Goal: Task Accomplishment & Management: Complete application form

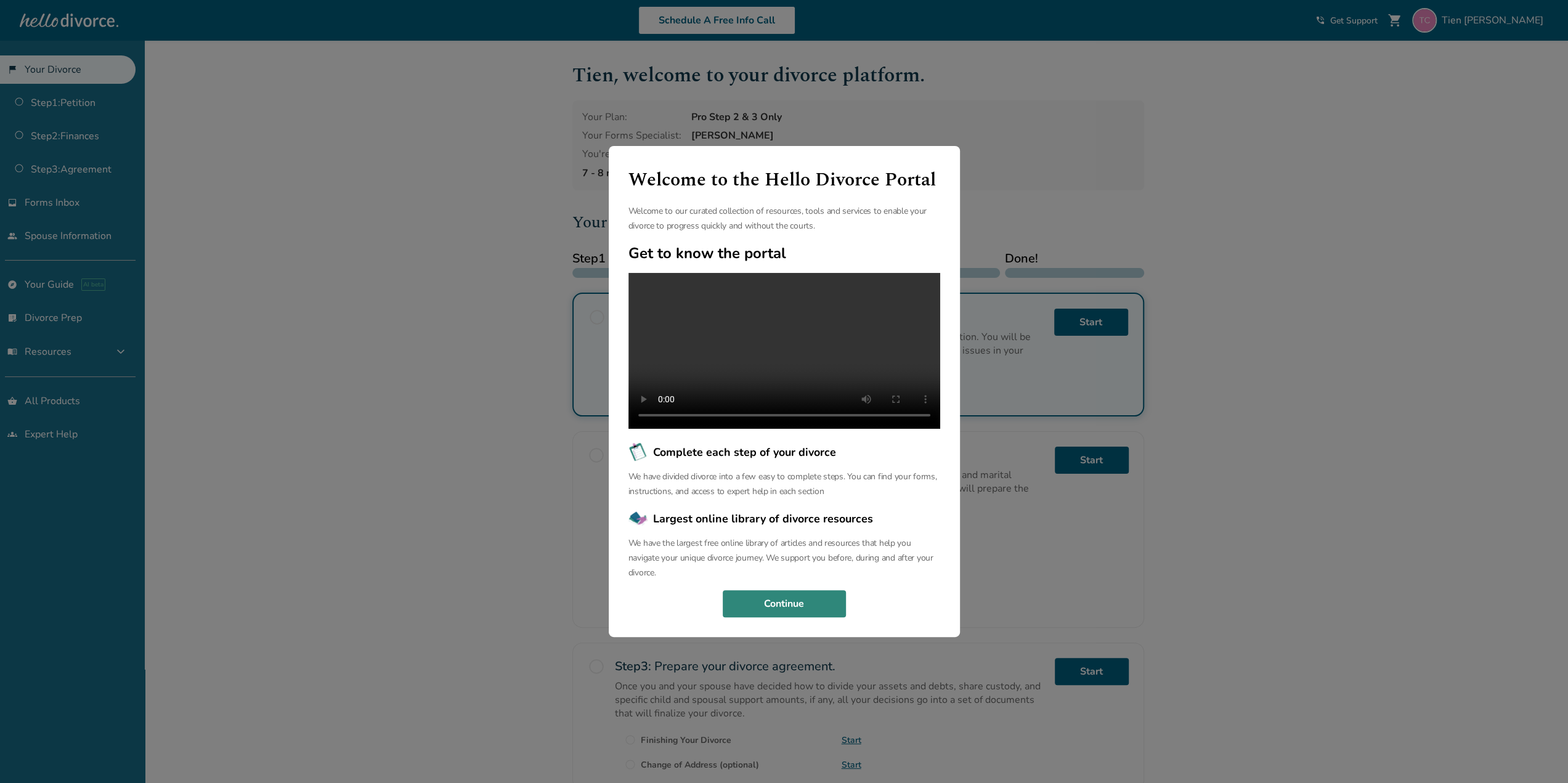
click at [793, 613] on button "Continue" at bounding box center [784, 604] width 123 height 27
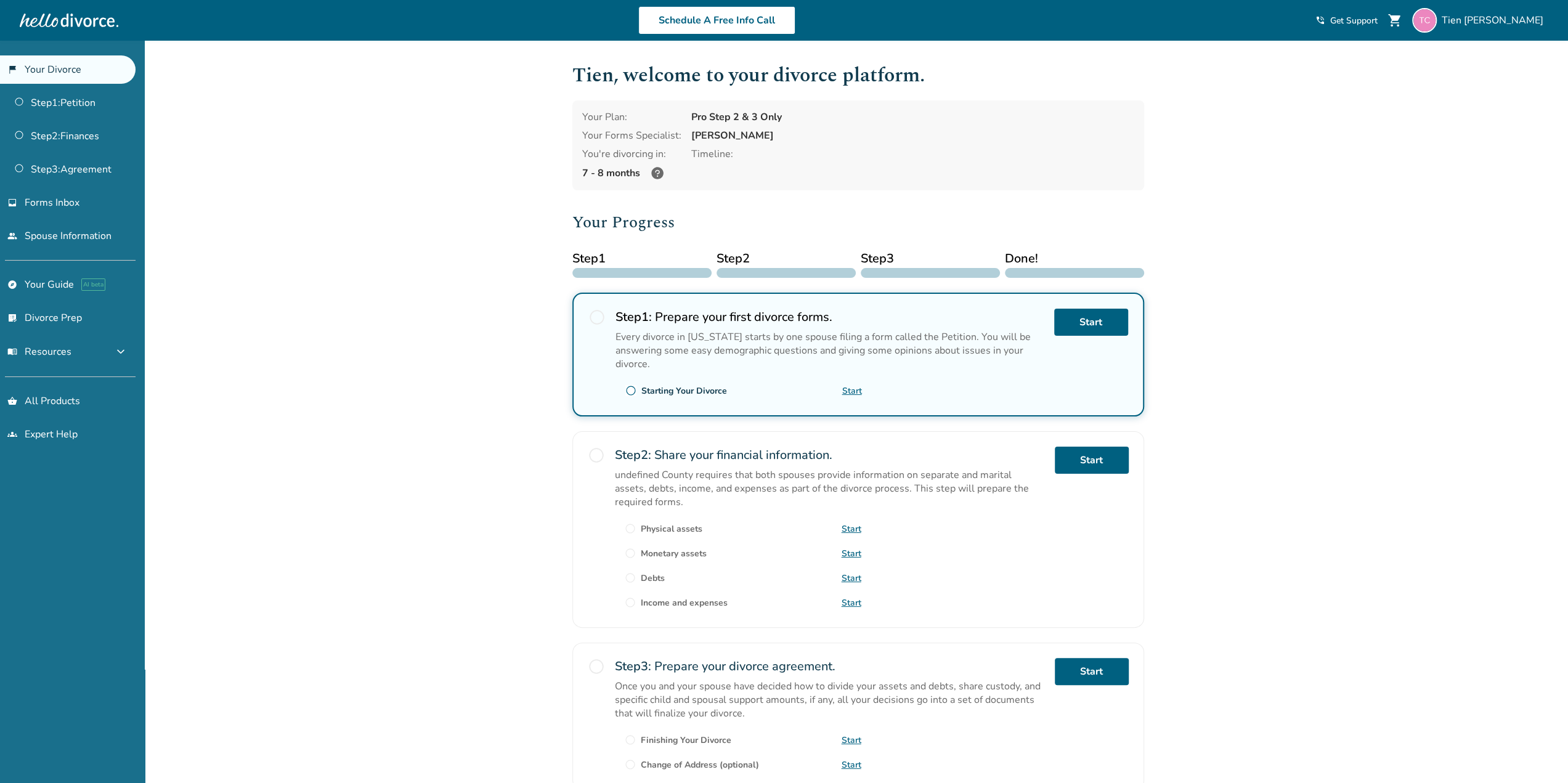
click at [921, 167] on div "Your Plan: Pro Step 2 & 3 Only Your Forms Specialist: Charlene Brown You're div…" at bounding box center [859, 145] width 572 height 90
click at [1437, 24] on img at bounding box center [1425, 20] width 24 height 24
click at [1426, 95] on link "Profile" at bounding box center [1418, 106] width 30 height 24
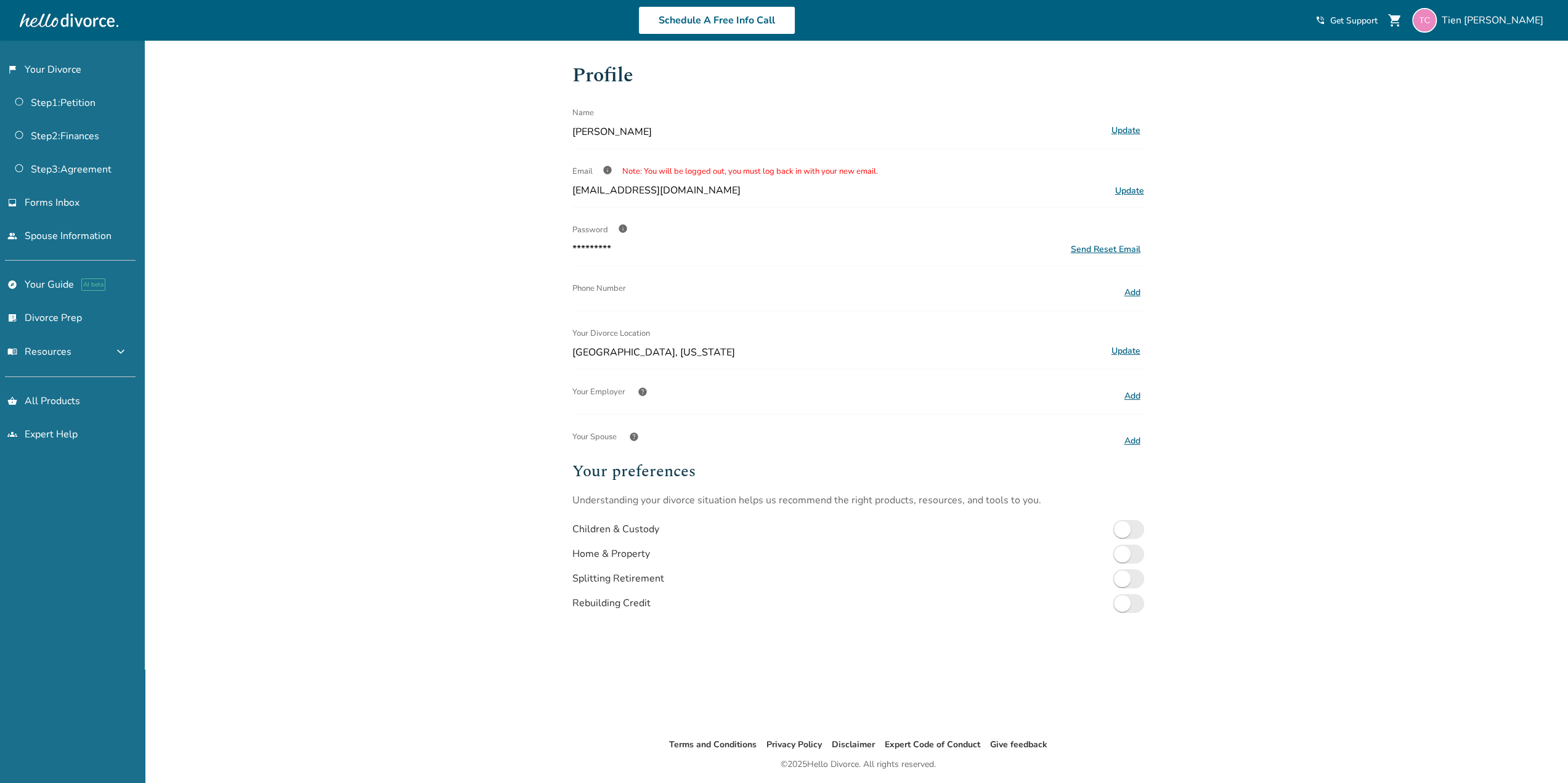
click at [624, 251] on div "********* Send Reset Email" at bounding box center [859, 249] width 572 height 14
click at [621, 227] on span "info" at bounding box center [623, 228] width 10 height 10
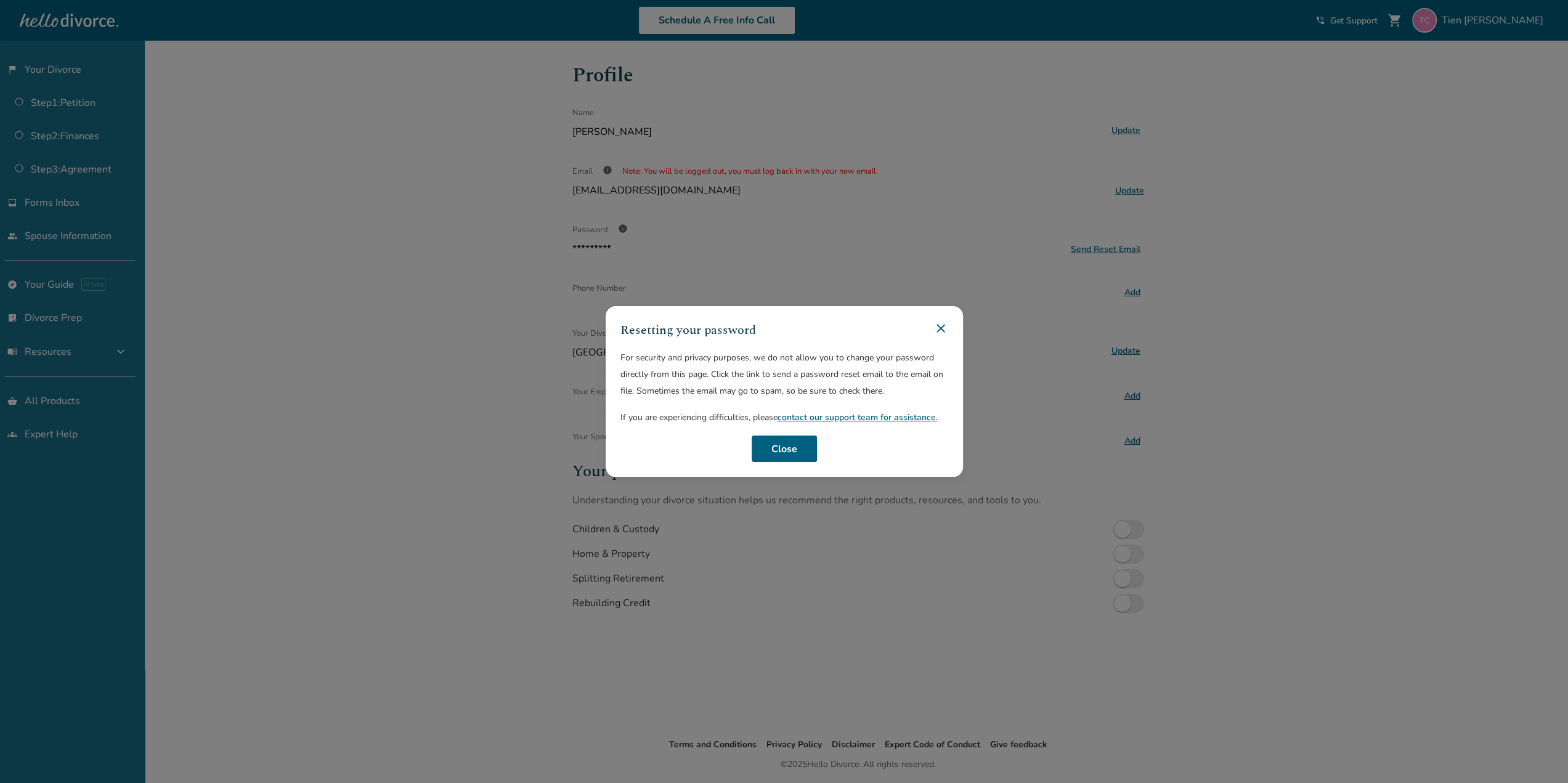
click at [948, 322] on icon at bounding box center [941, 328] width 14 height 14
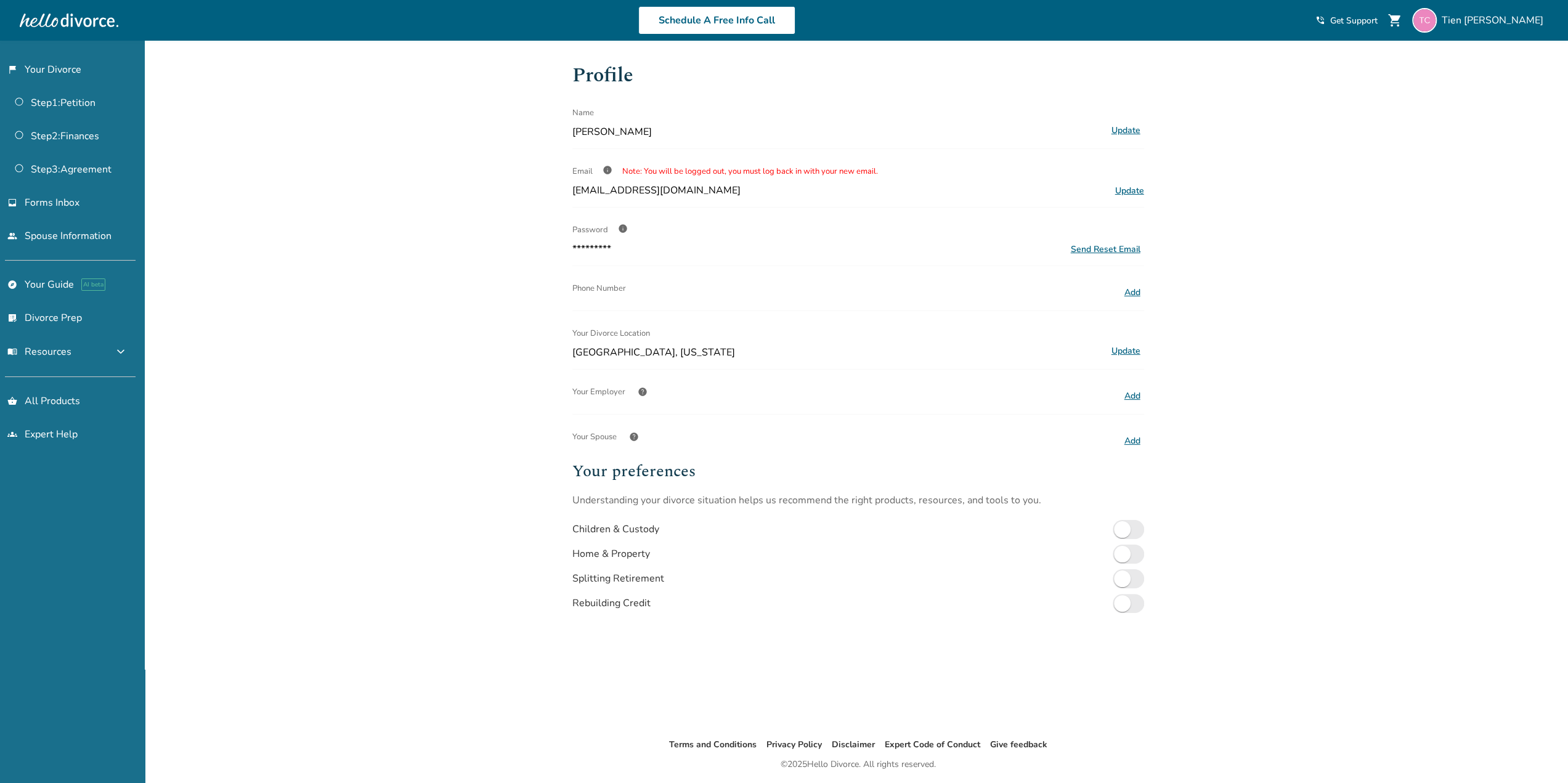
click at [1093, 244] on div "Send Reset Email" at bounding box center [1106, 249] width 70 height 11
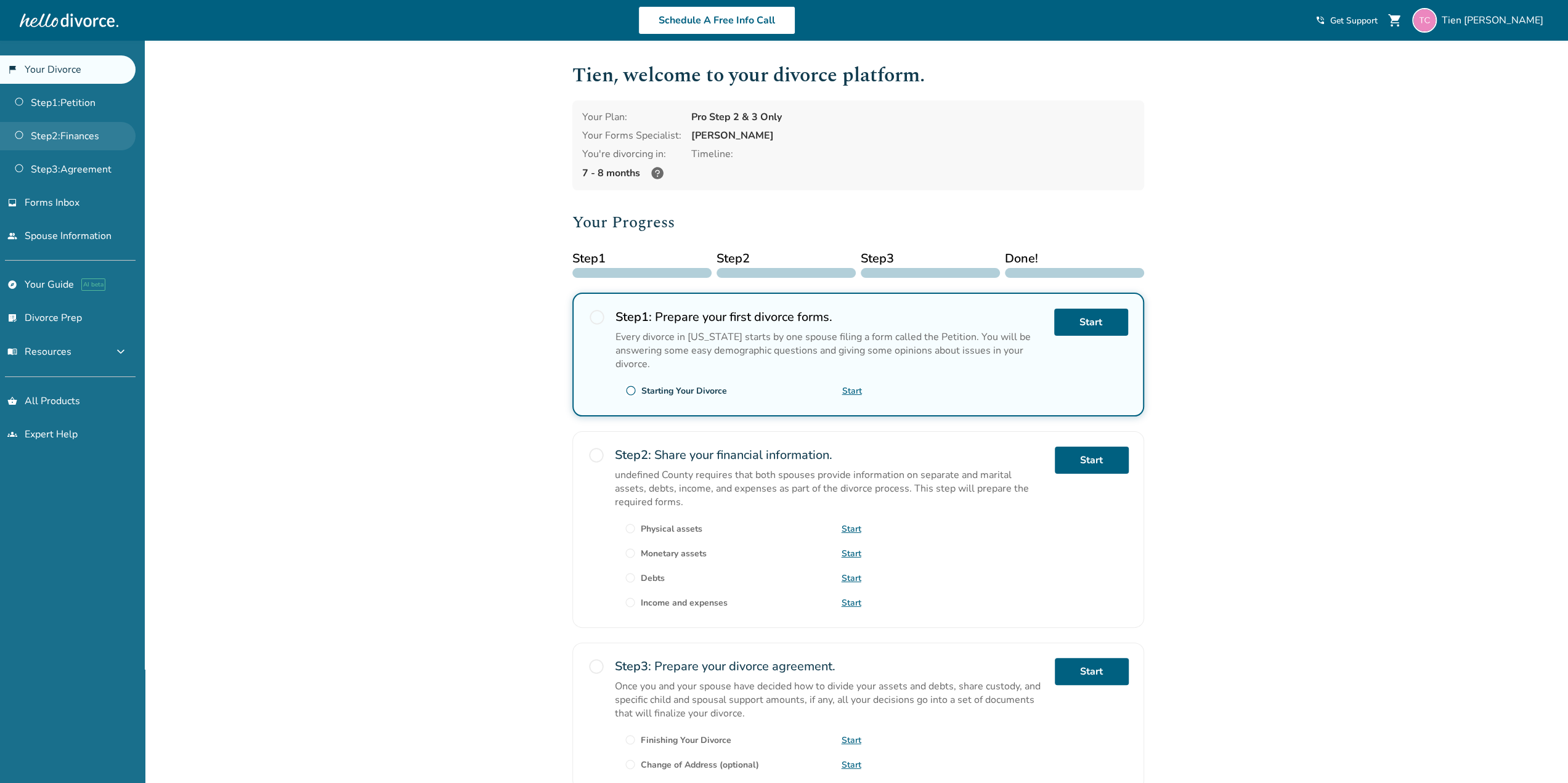
click at [63, 134] on link "Step 2 : Finances" at bounding box center [68, 136] width 136 height 28
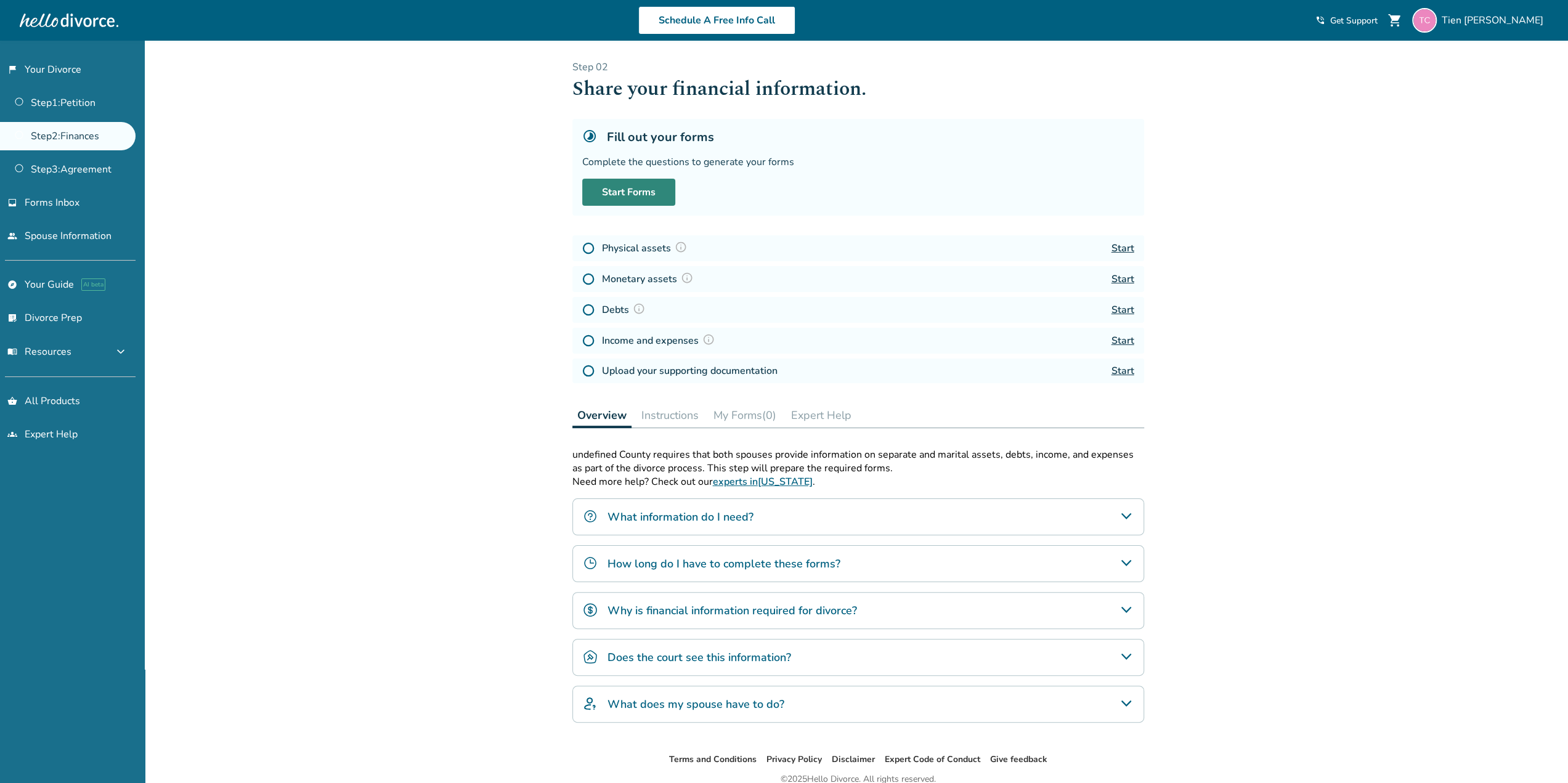
click at [643, 193] on link "Start Forms" at bounding box center [629, 193] width 93 height 27
click at [664, 196] on link "Start Forms" at bounding box center [629, 193] width 93 height 27
click at [793, 513] on div "What information do I need?" at bounding box center [859, 517] width 572 height 37
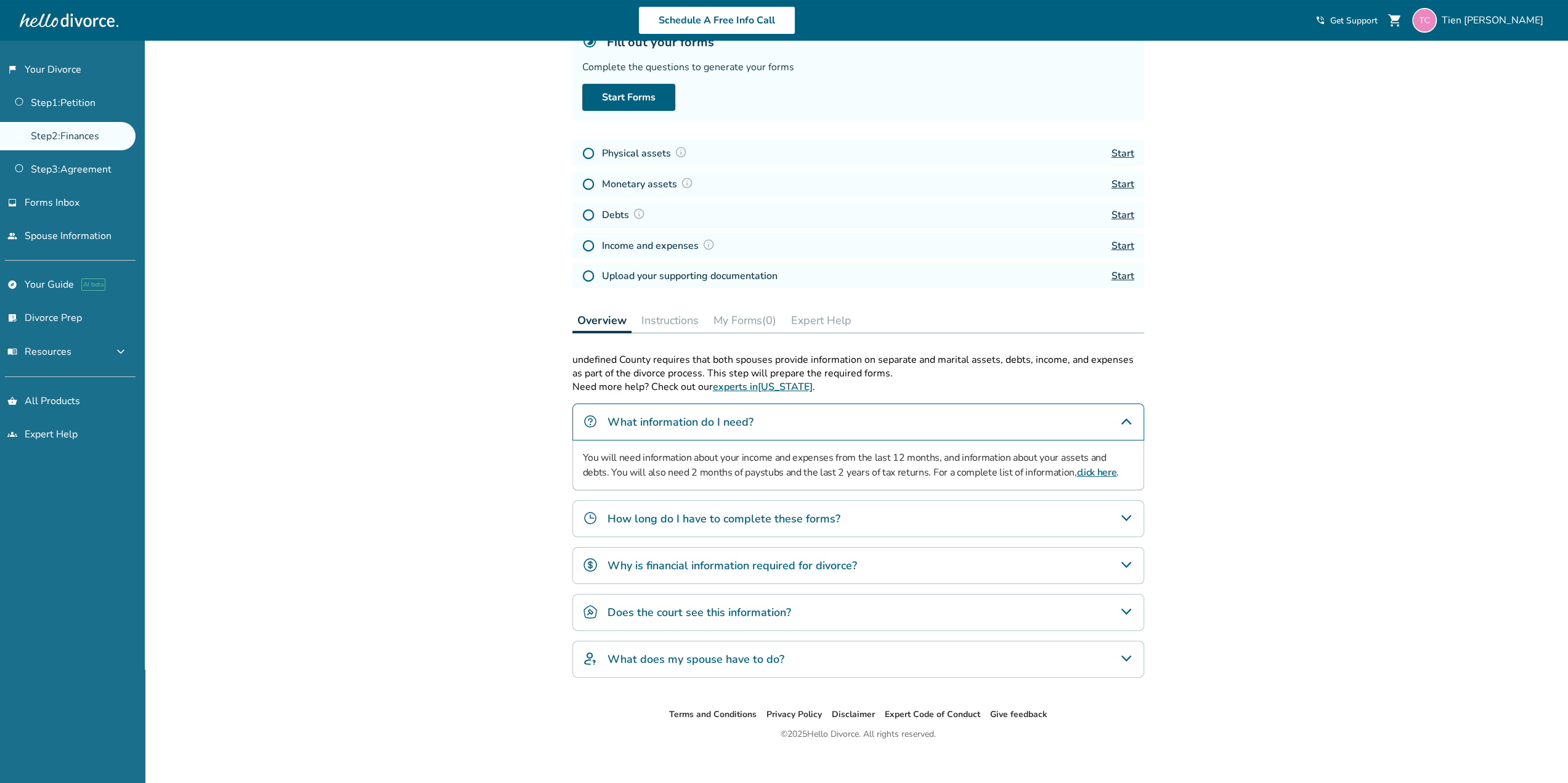
scroll to position [101, 0]
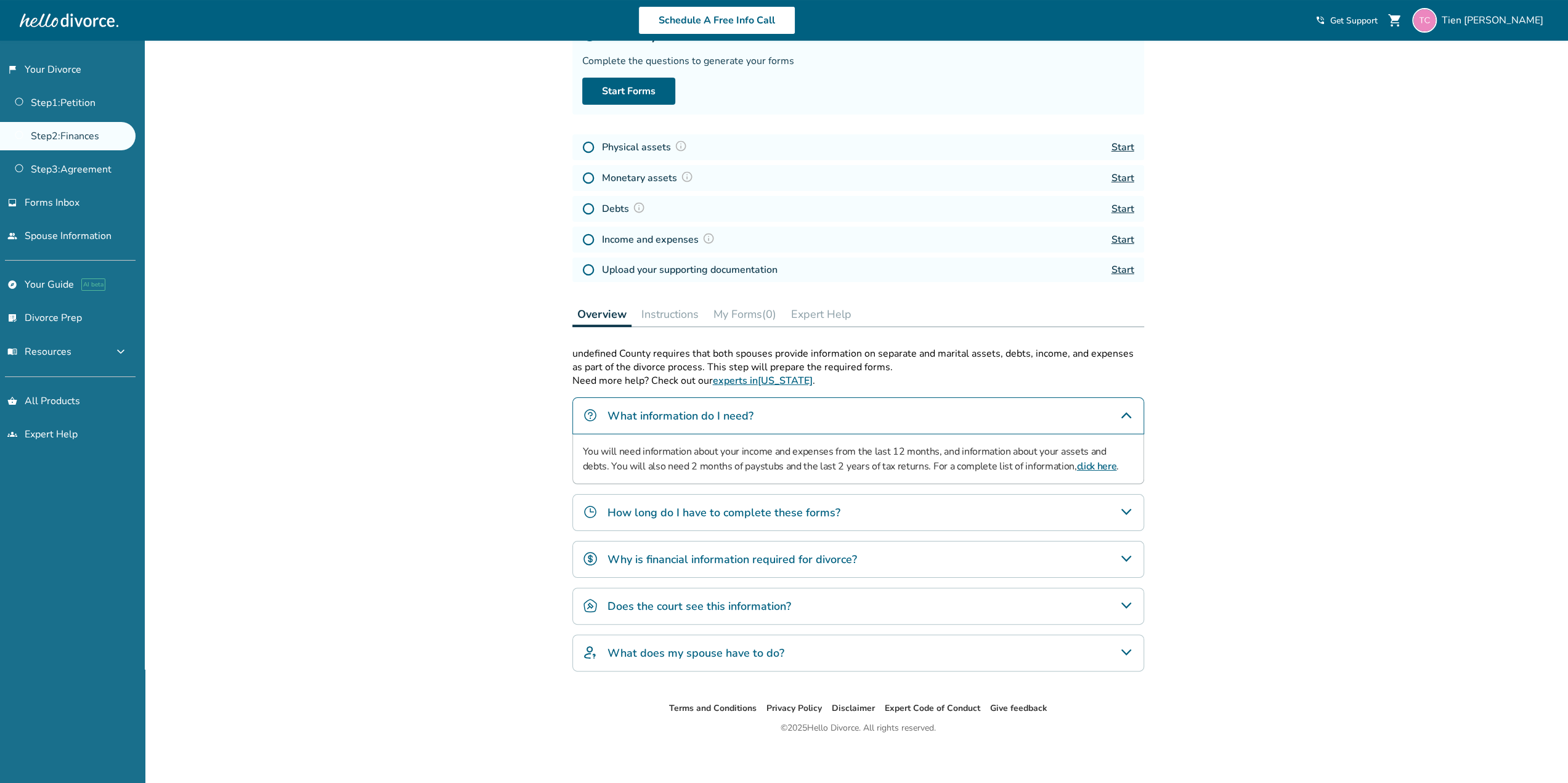
click at [918, 658] on div "What does my spouse have to do?" at bounding box center [859, 653] width 572 height 37
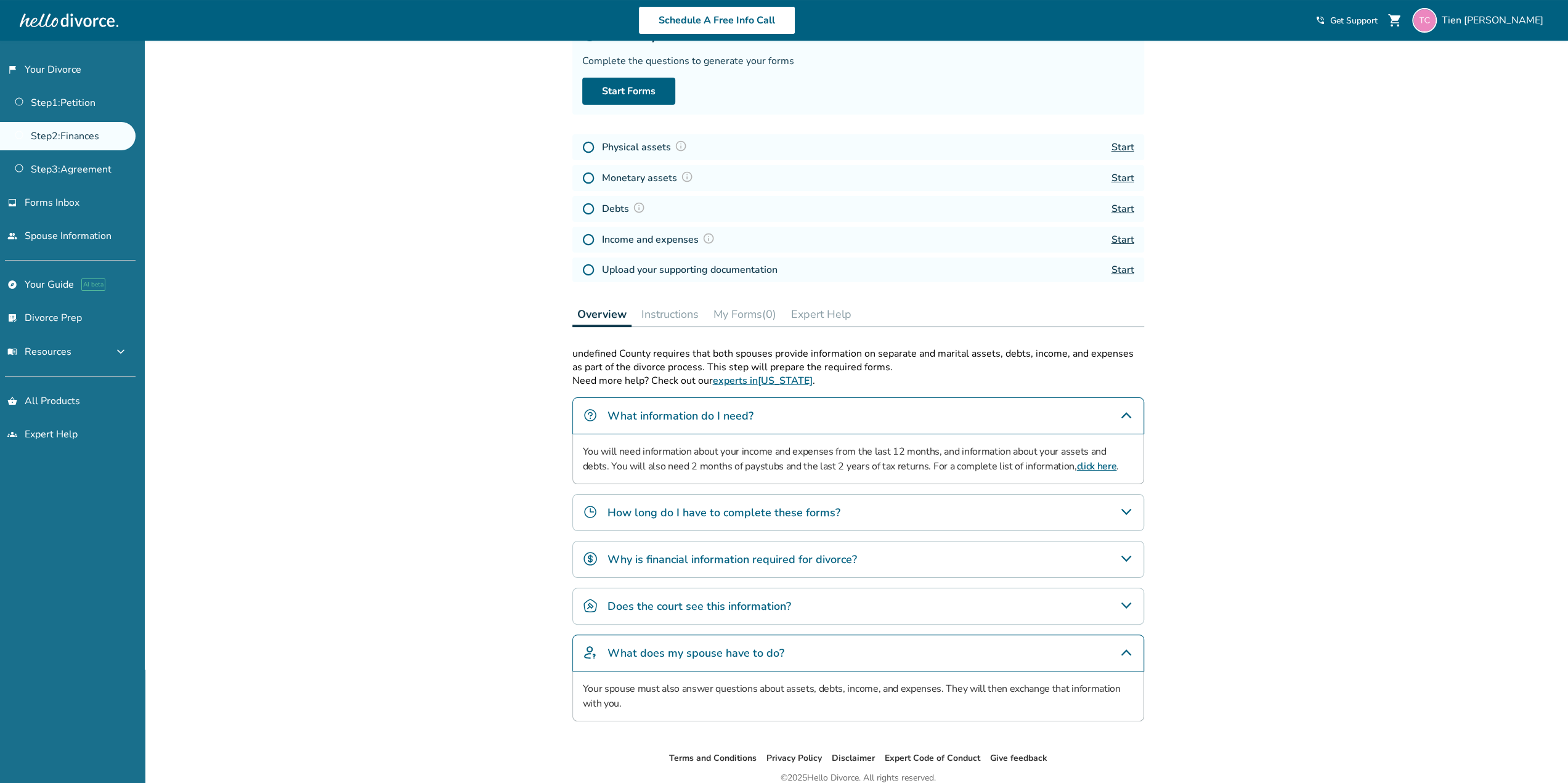
click at [1368, 437] on div "Added to cart Step 0 2 Share your financial information. Fill out your forms Co…" at bounding box center [784, 388] width 1568 height 898
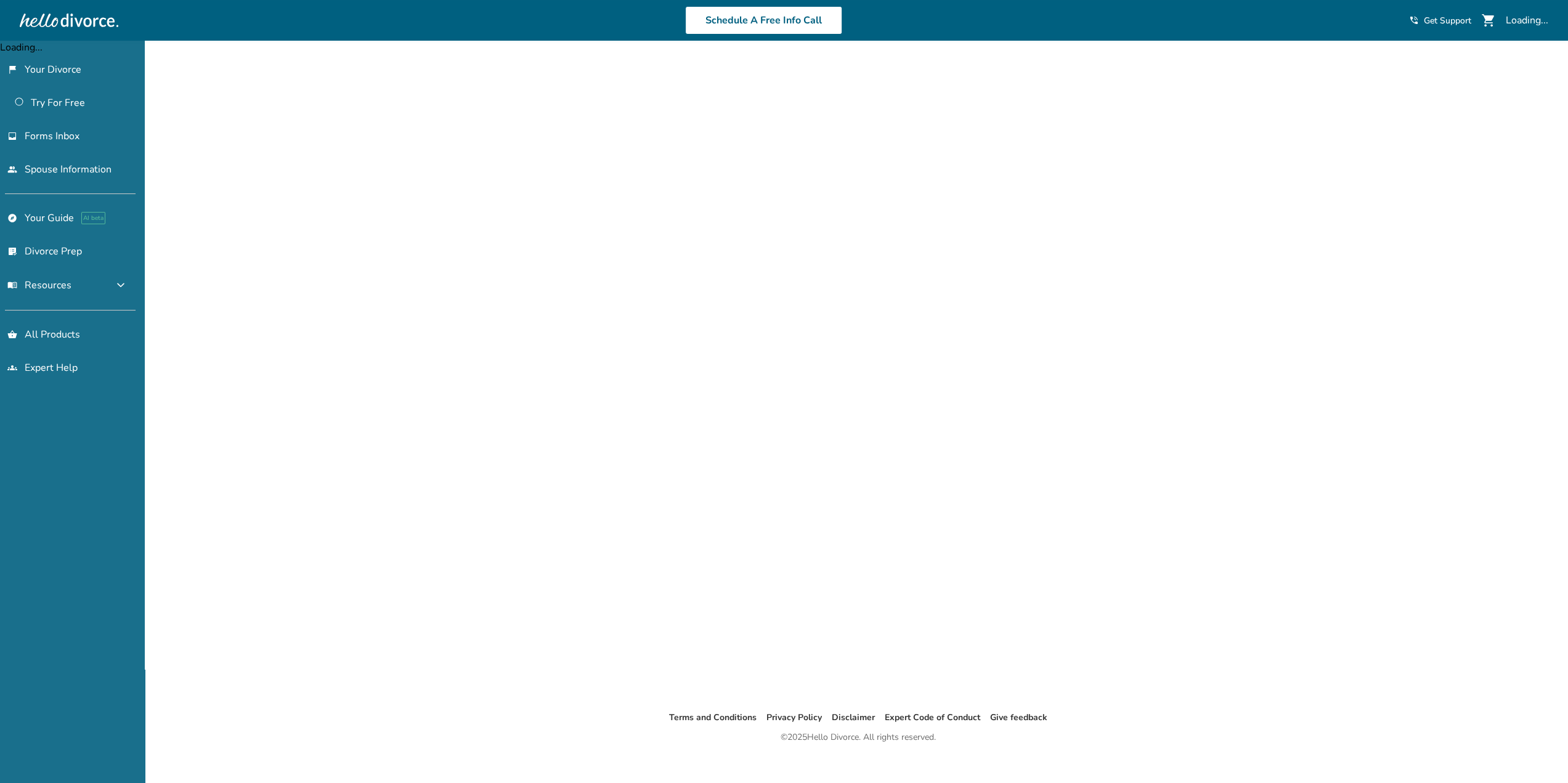
scroll to position [41, 0]
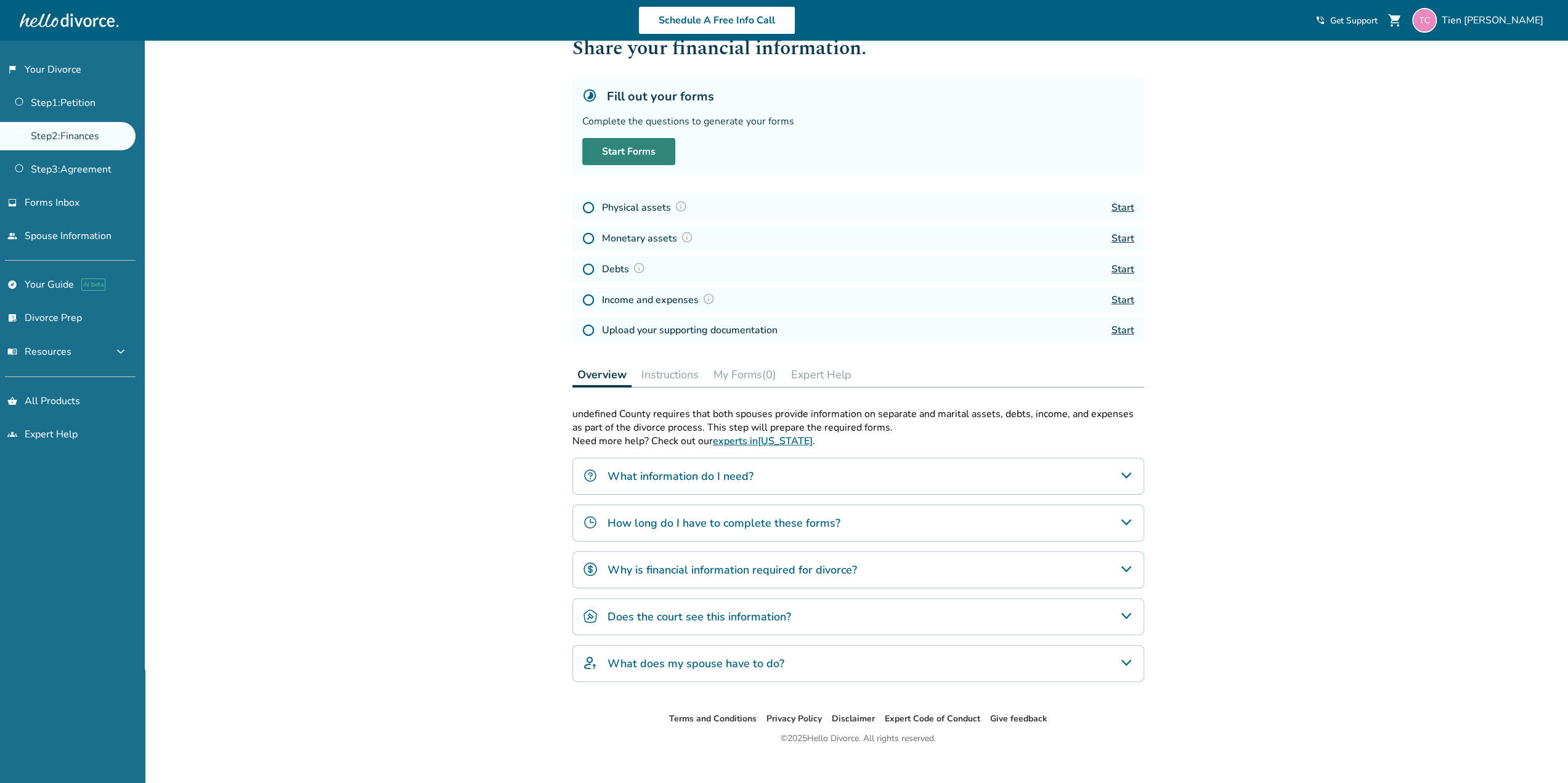
click at [639, 140] on link "Start Forms" at bounding box center [629, 152] width 93 height 27
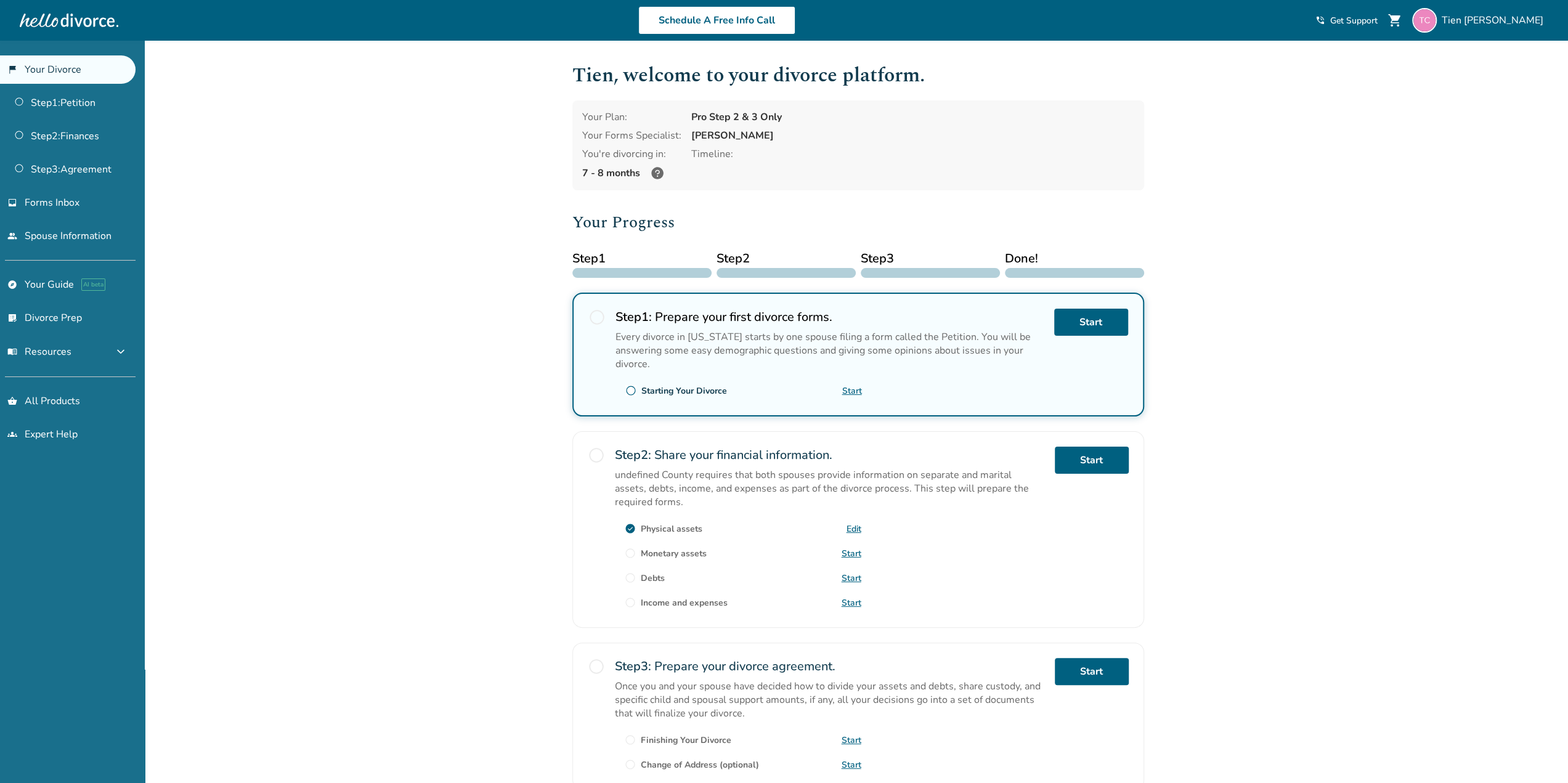
click at [853, 551] on link "Start" at bounding box center [852, 553] width 20 height 11
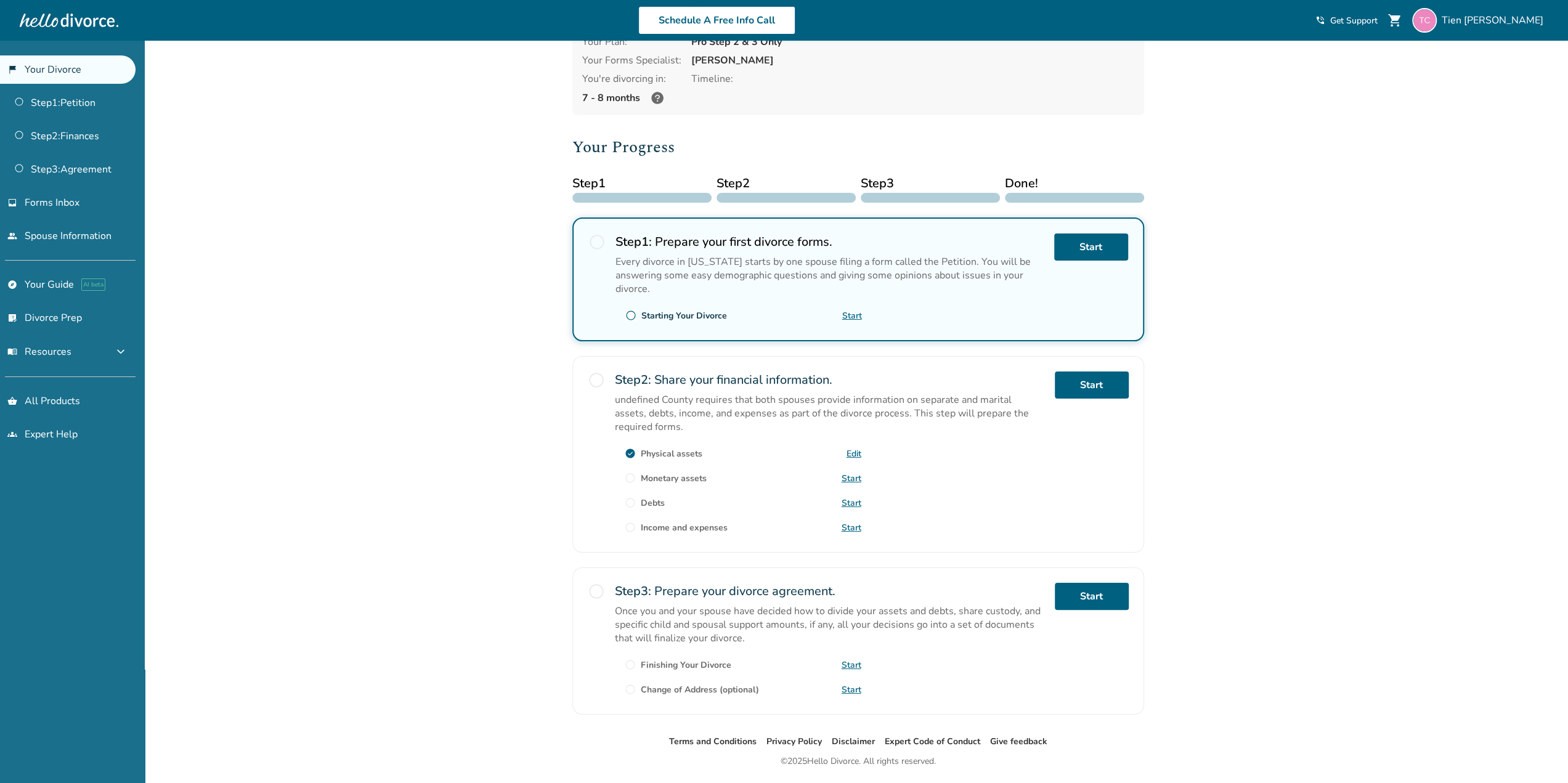
scroll to position [107, 0]
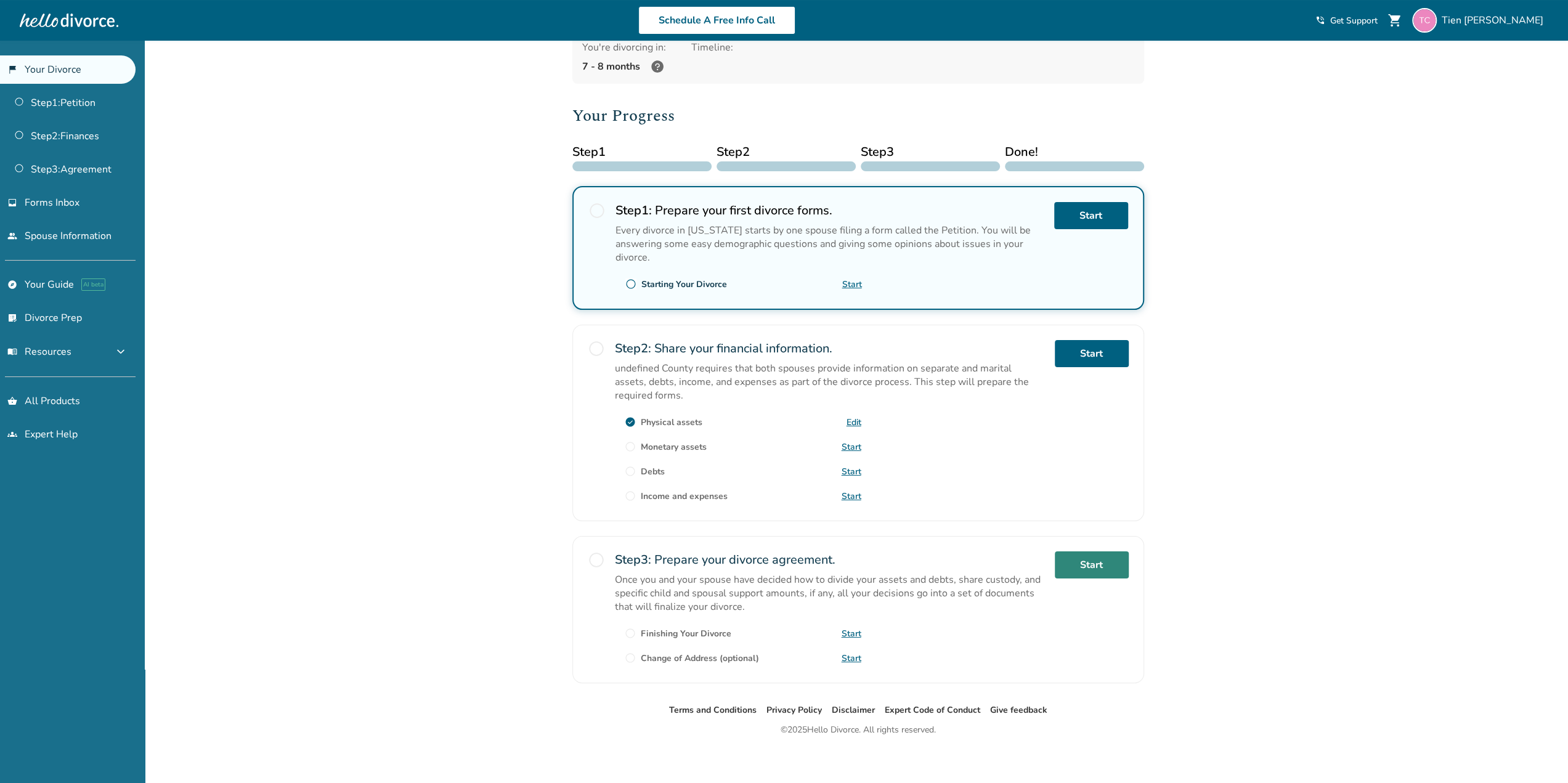
click at [1090, 568] on link "Start" at bounding box center [1092, 565] width 74 height 27
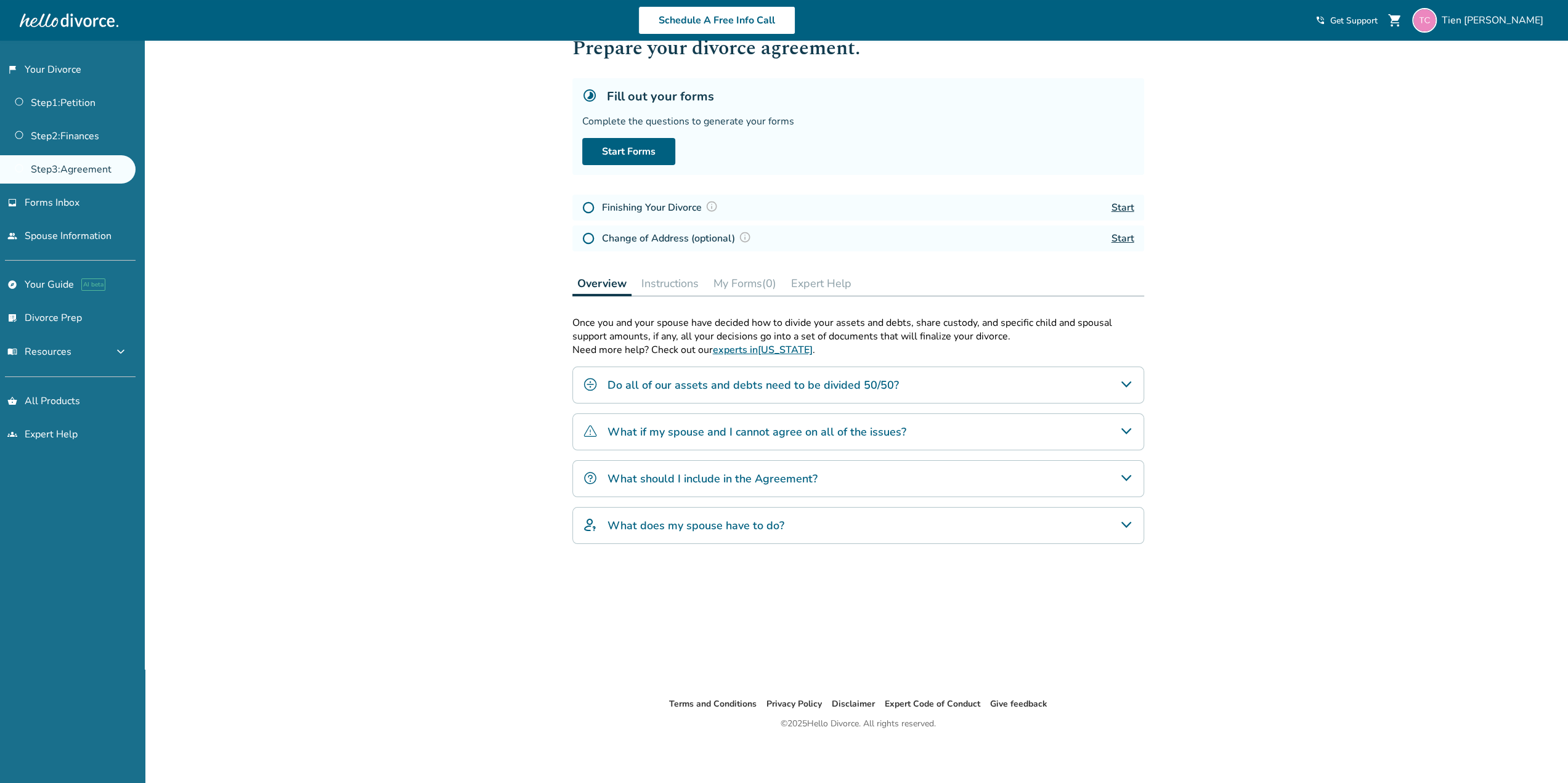
scroll to position [41, 0]
click at [615, 146] on link "Start Forms" at bounding box center [629, 152] width 93 height 27
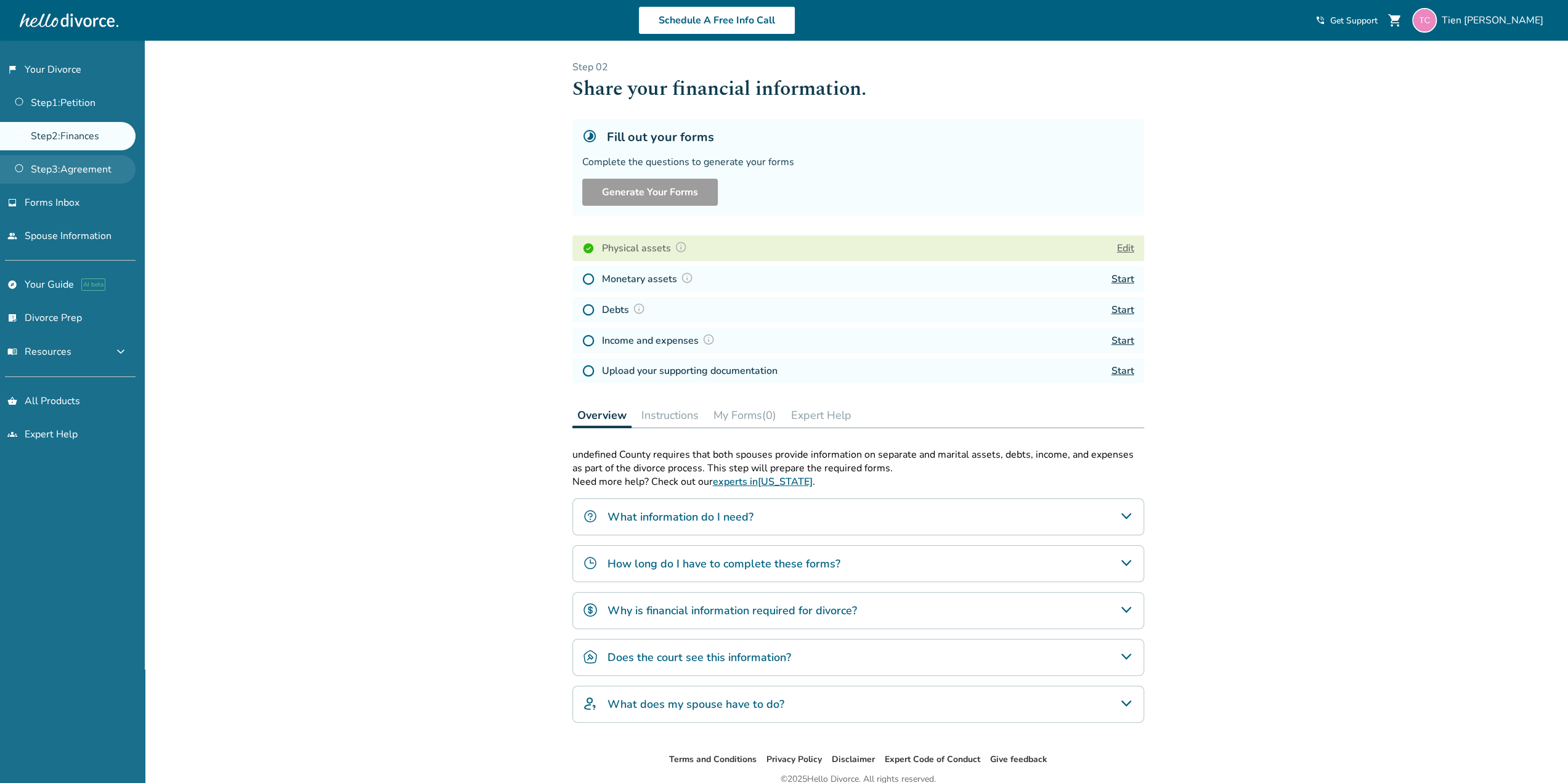
click at [90, 166] on link "Step 3 : Agreement" at bounding box center [68, 169] width 136 height 28
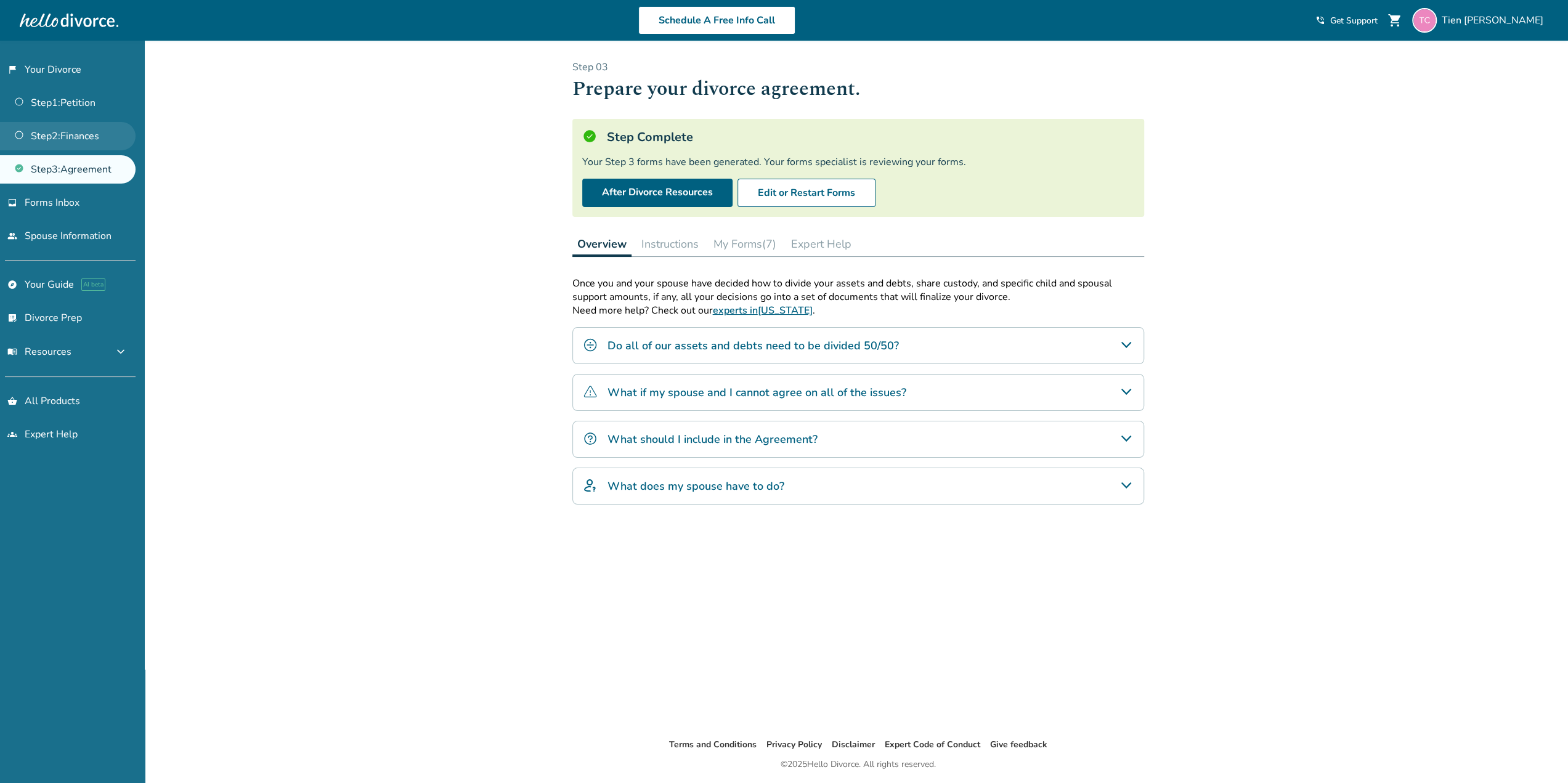
click at [67, 139] on link "Step 2 : Finances" at bounding box center [68, 136] width 136 height 28
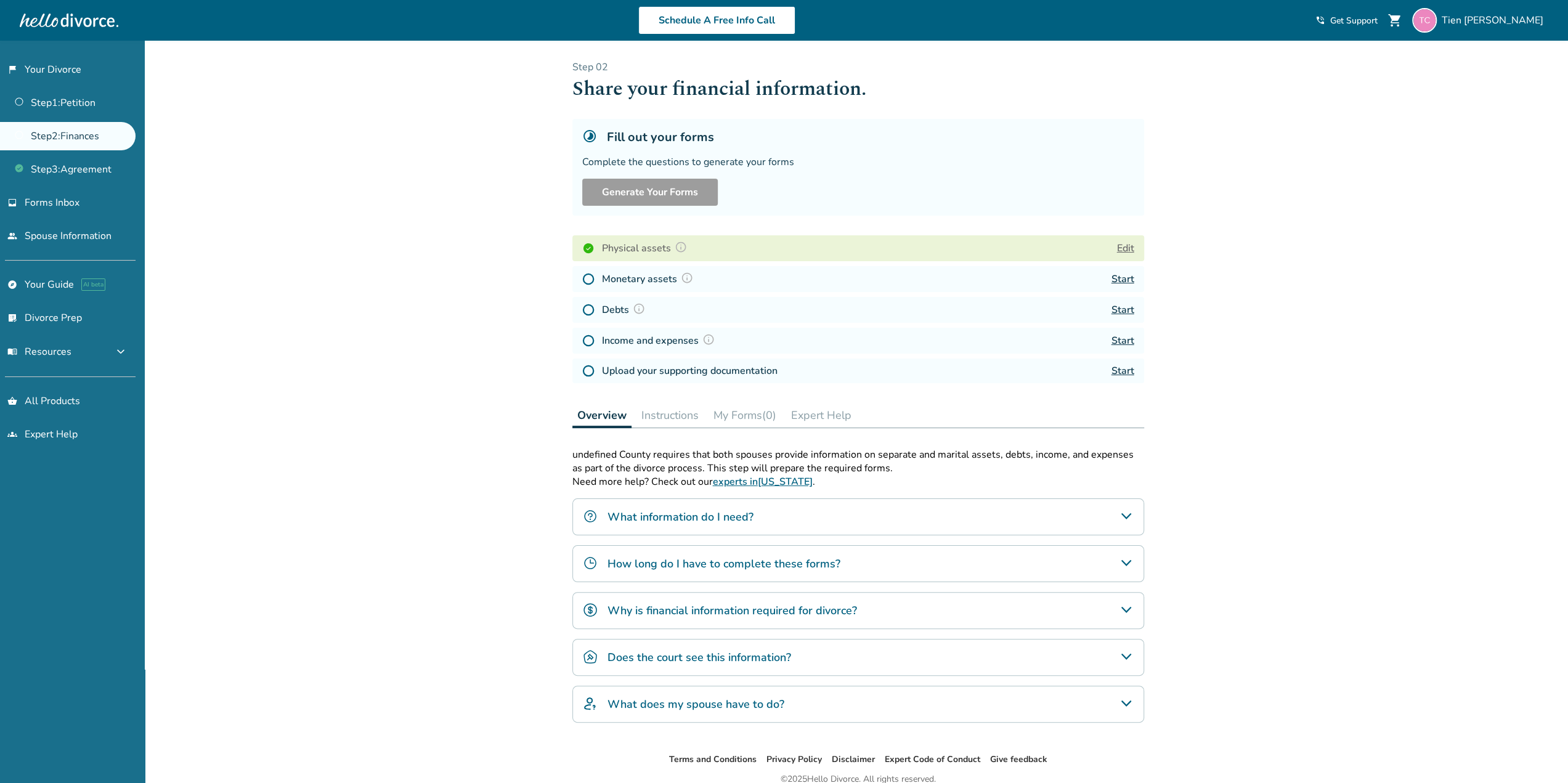
click at [1121, 279] on link "Start" at bounding box center [1123, 279] width 23 height 14
